Goal: Information Seeking & Learning: Learn about a topic

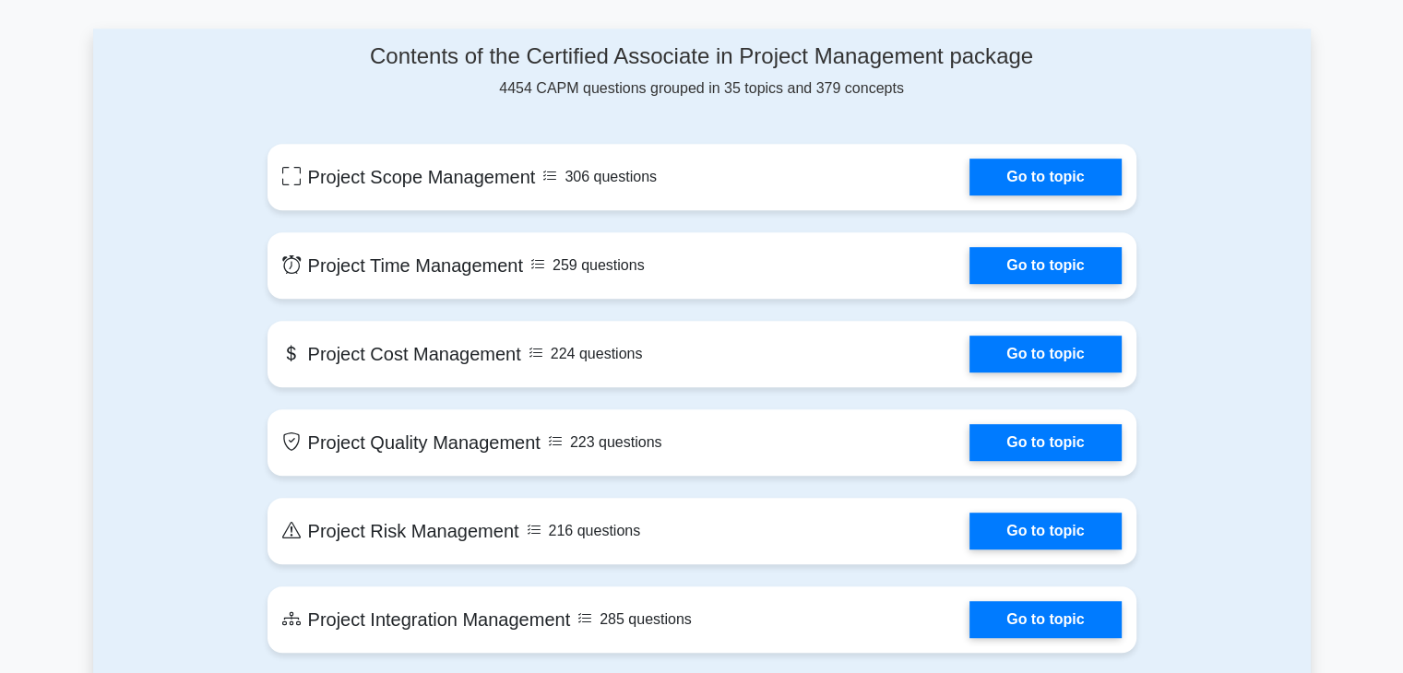
scroll to position [863, 0]
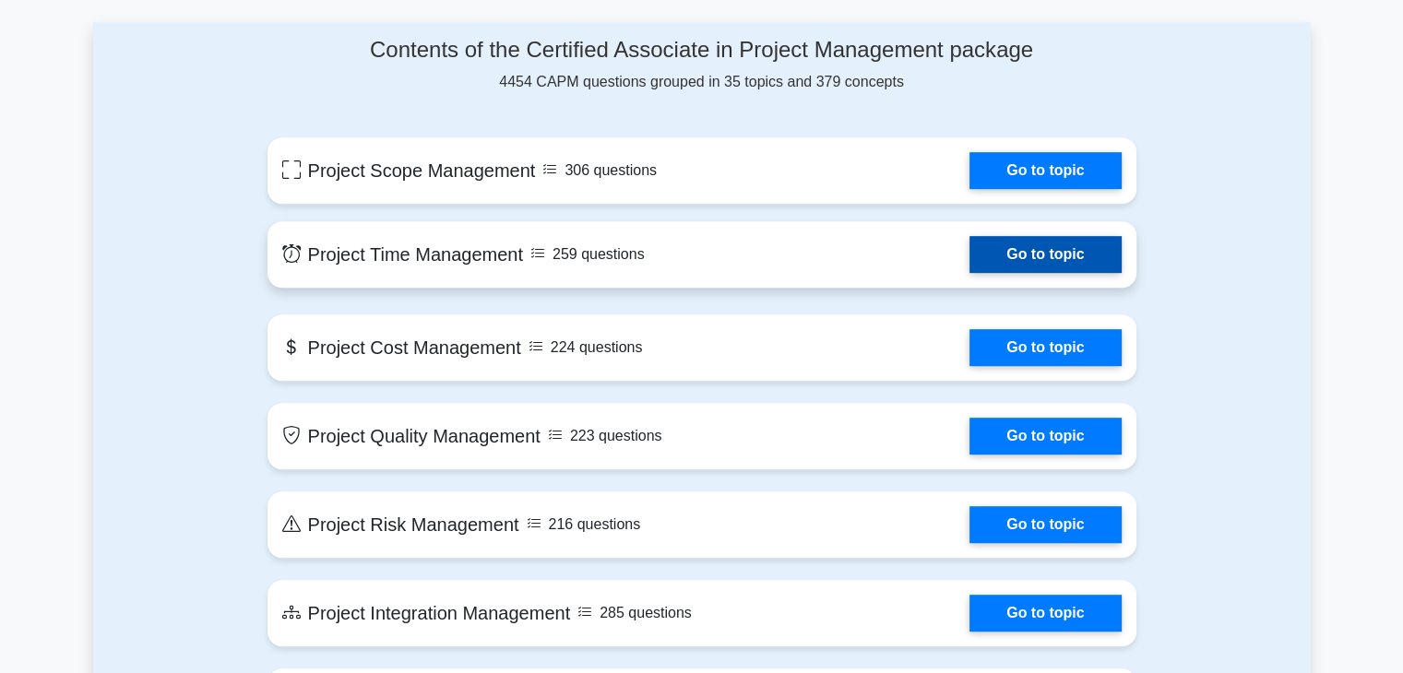
click at [1036, 236] on link "Go to topic" at bounding box center [1045, 254] width 151 height 37
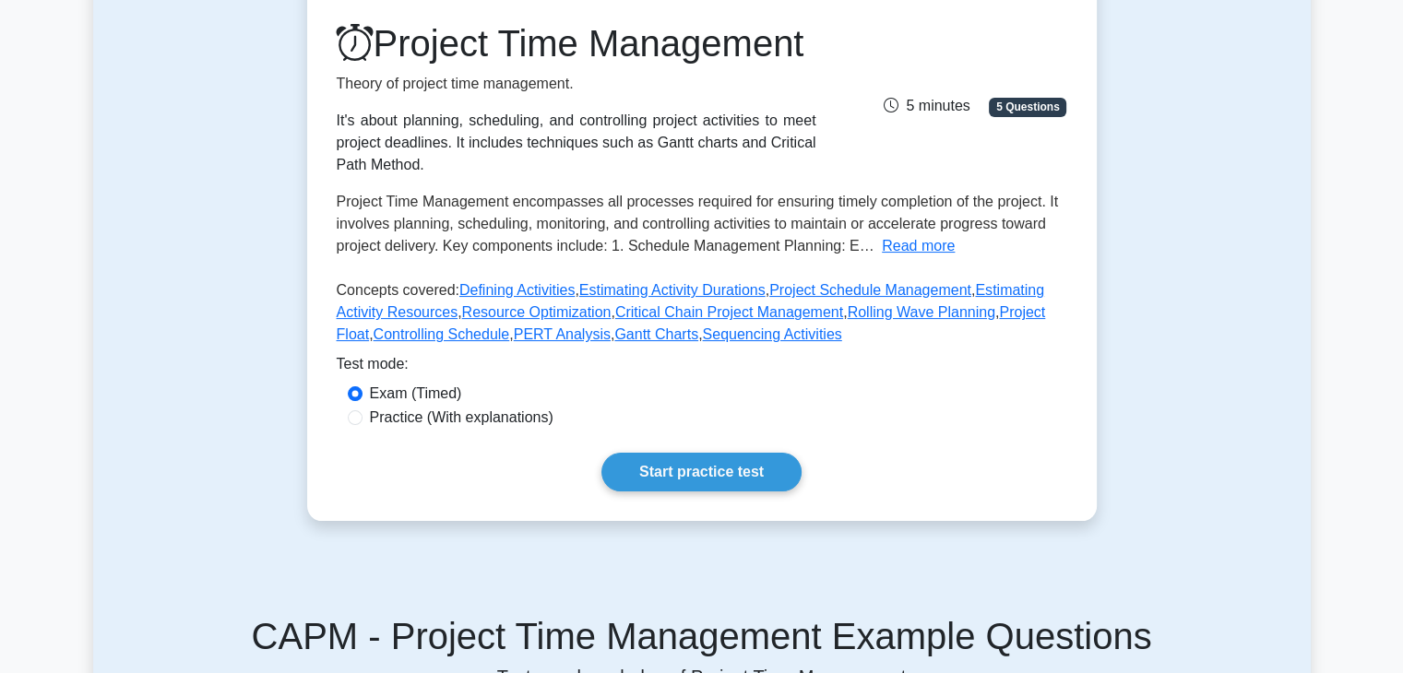
scroll to position [292, 0]
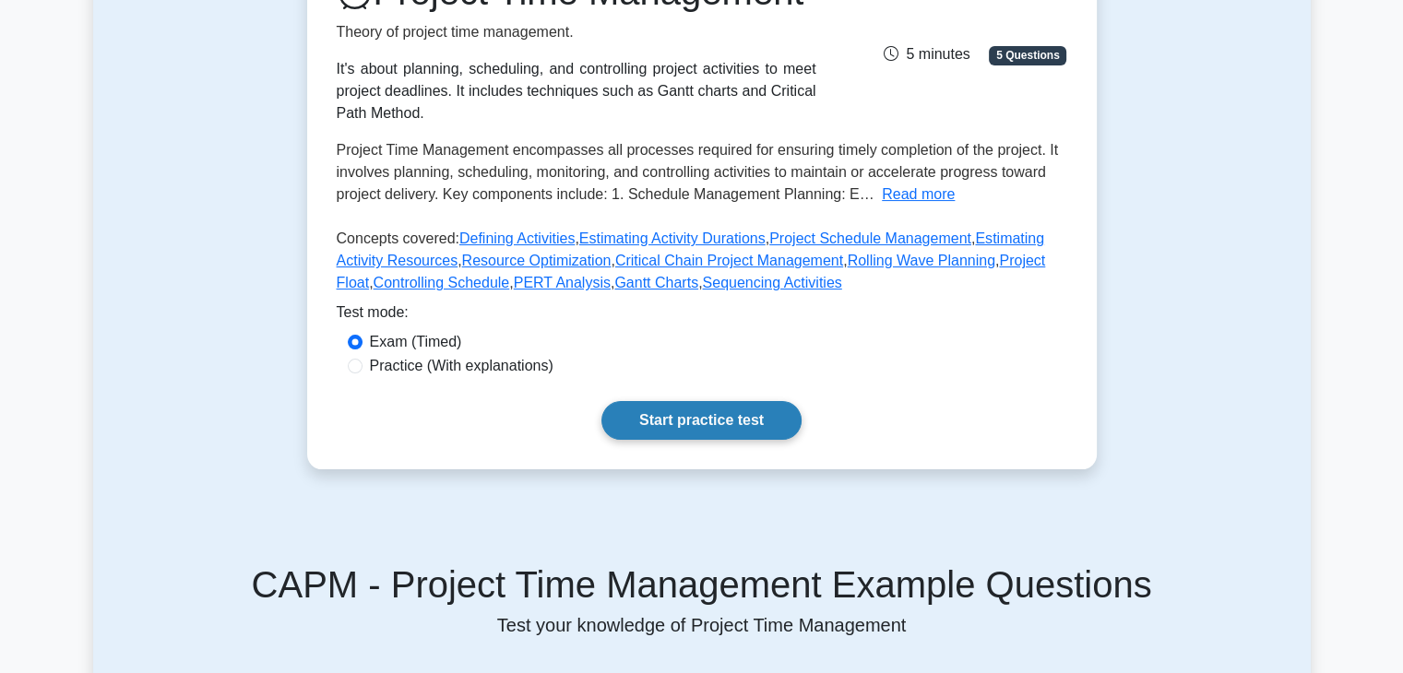
click at [753, 440] on link "Start practice test" at bounding box center [702, 420] width 200 height 39
